Goal: Check status

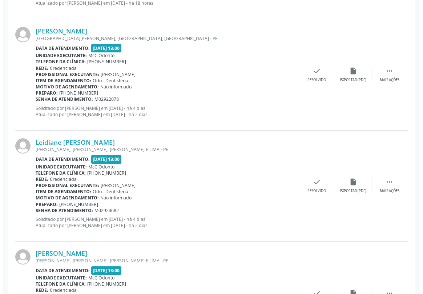
scroll to position [1157, 0]
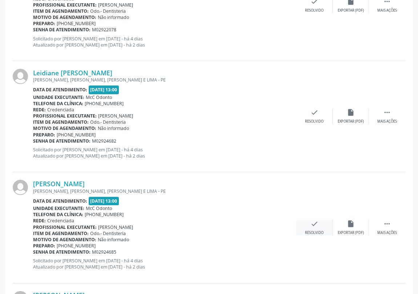
click at [313, 223] on icon "check" at bounding box center [315, 224] width 8 height 8
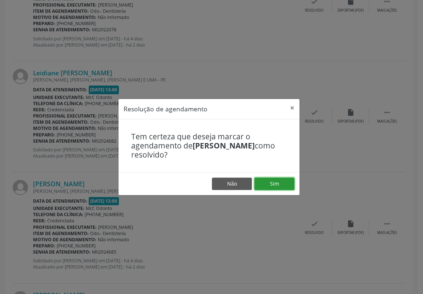
click at [273, 183] on button "Sim" at bounding box center [275, 184] width 40 height 12
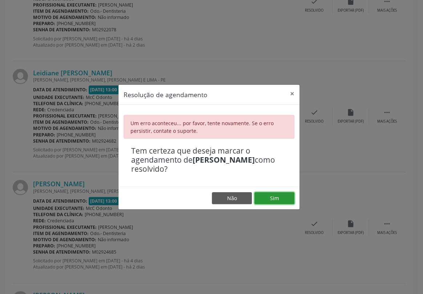
drag, startPoint x: 274, startPoint y: 198, endPoint x: 272, endPoint y: 176, distance: 21.6
click at [274, 197] on button "Sim" at bounding box center [275, 198] width 40 height 12
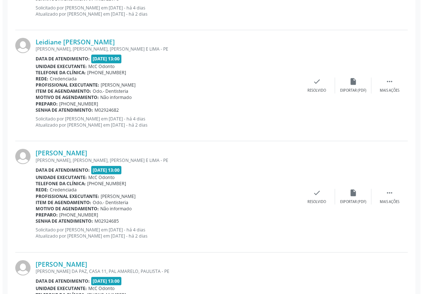
scroll to position [1190, 0]
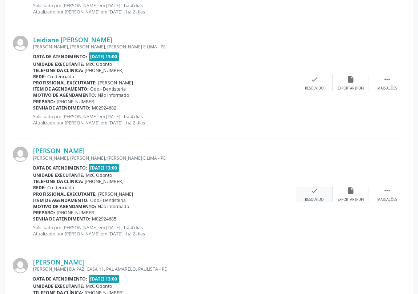
click at [314, 190] on icon "check" at bounding box center [315, 191] width 8 height 8
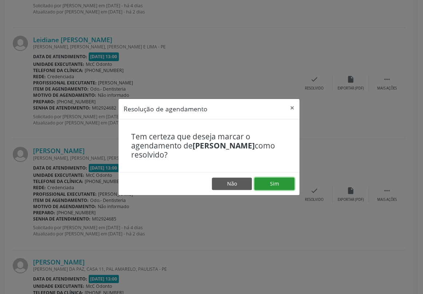
click at [279, 182] on button "Sim" at bounding box center [275, 184] width 40 height 12
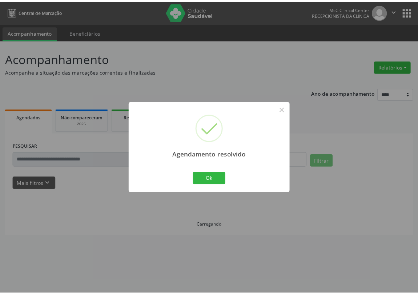
scroll to position [0, 0]
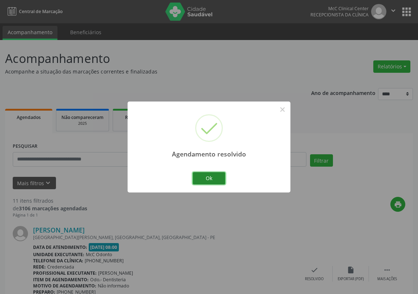
click at [217, 176] on button "Ok" at bounding box center [209, 178] width 33 height 12
